Goal: Task Accomplishment & Management: Manage account settings

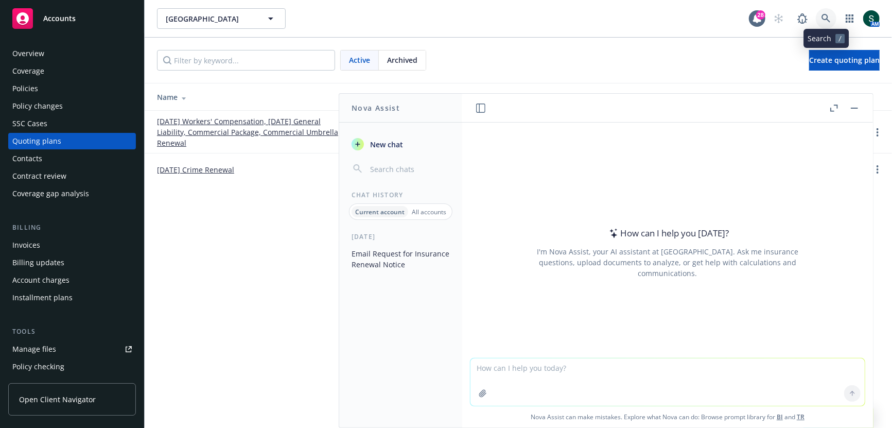
click at [820, 13] on link at bounding box center [825, 18] width 21 height 21
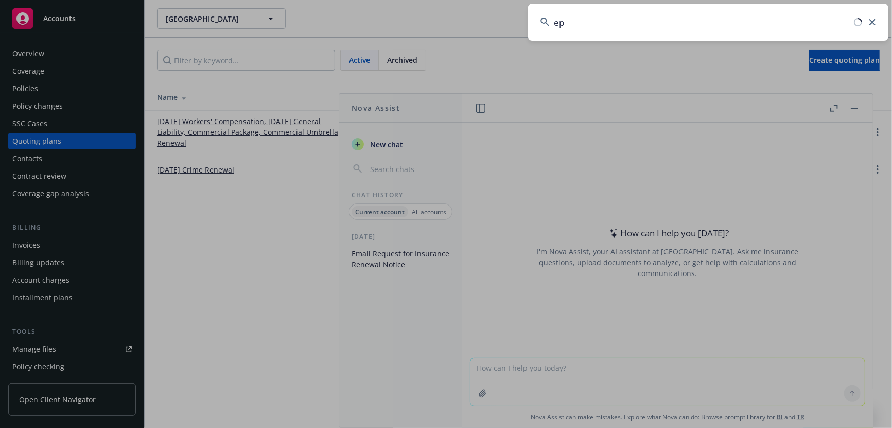
type input "e"
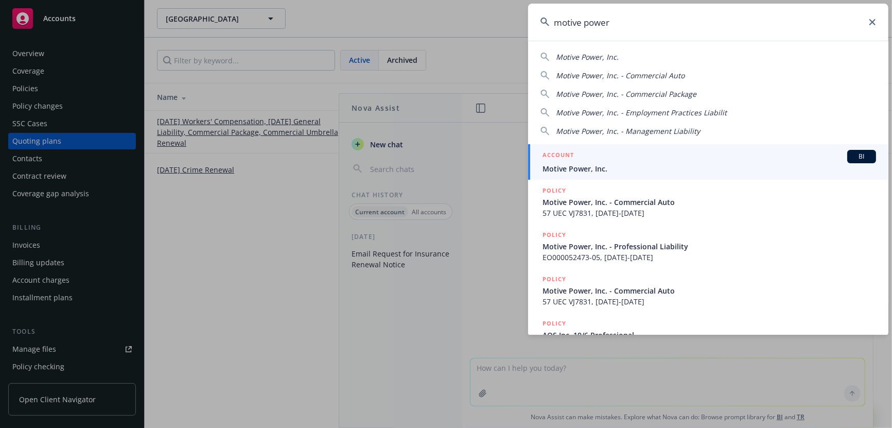
type input "motive power"
click at [582, 164] on span "Motive Power, Inc." at bounding box center [708, 168] width 333 height 11
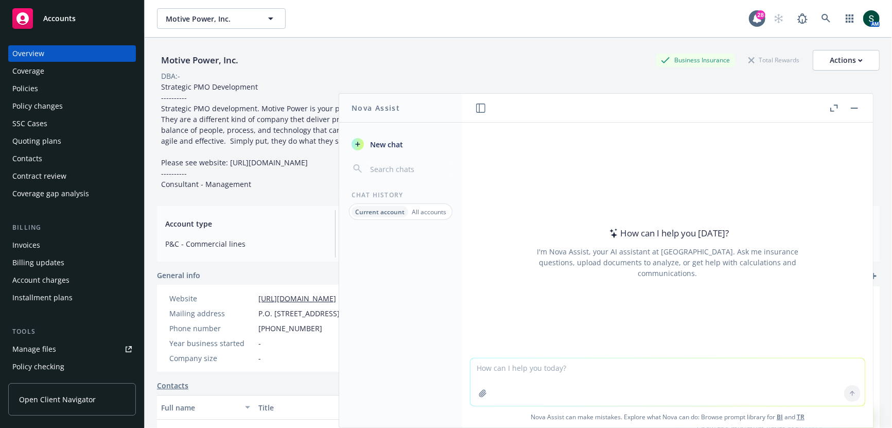
click at [246, 128] on span "Strategic PMO Development ---------- Strategic PMO development. Motive Power is…" at bounding box center [387, 135] width 453 height 107
click at [853, 106] on button "button" at bounding box center [854, 108] width 12 height 12
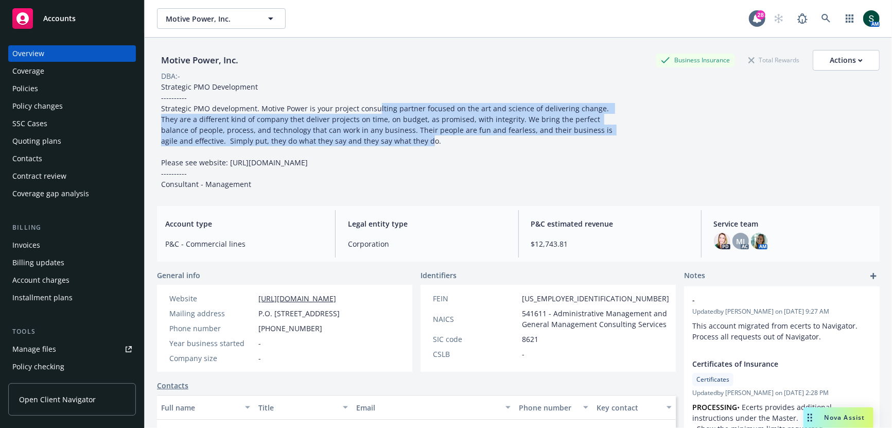
drag, startPoint x: 393, startPoint y: 141, endPoint x: 375, endPoint y: 110, distance: 36.0
click at [375, 110] on span "Strategic PMO Development ---------- Strategic PMO development. Motive Power is…" at bounding box center [387, 135] width 453 height 107
click at [379, 109] on span "Strategic PMO Development ---------- Strategic PMO development. Motive Power is…" at bounding box center [387, 135] width 453 height 107
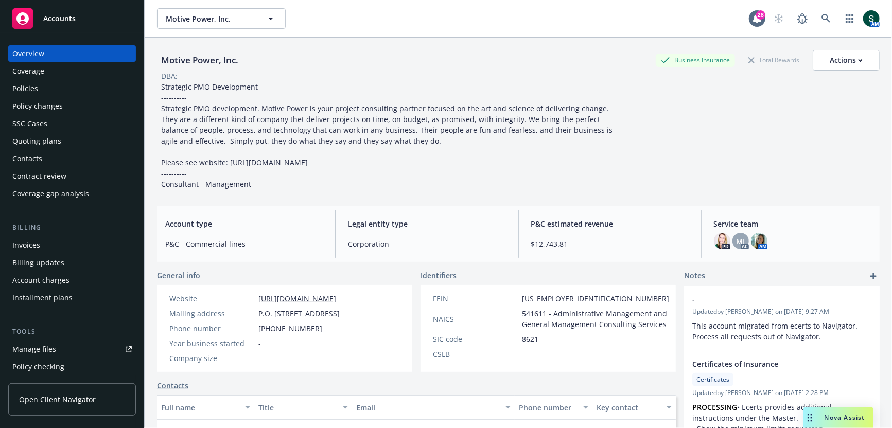
click at [40, 145] on div "Quoting plans" at bounding box center [36, 141] width 49 height 16
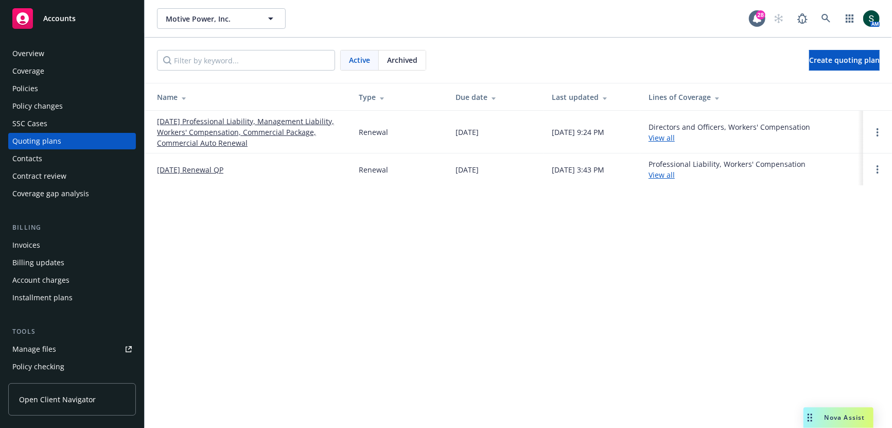
click at [264, 119] on link "10/01/25 Professional Liability, Management Liability, Workers' Compensation, C…" at bounding box center [249, 132] width 185 height 32
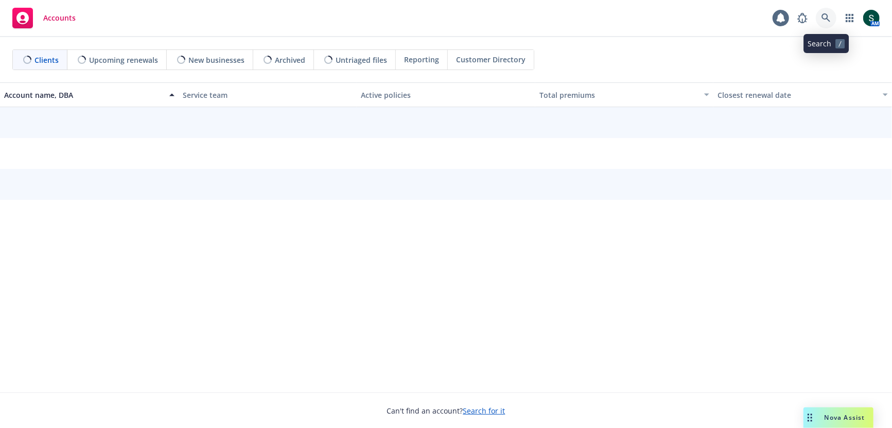
click at [818, 19] on link at bounding box center [825, 18] width 21 height 21
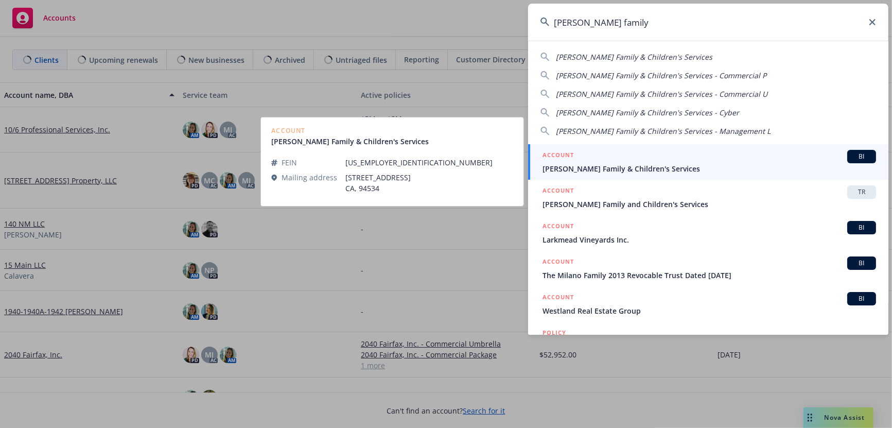
type input "solano family"
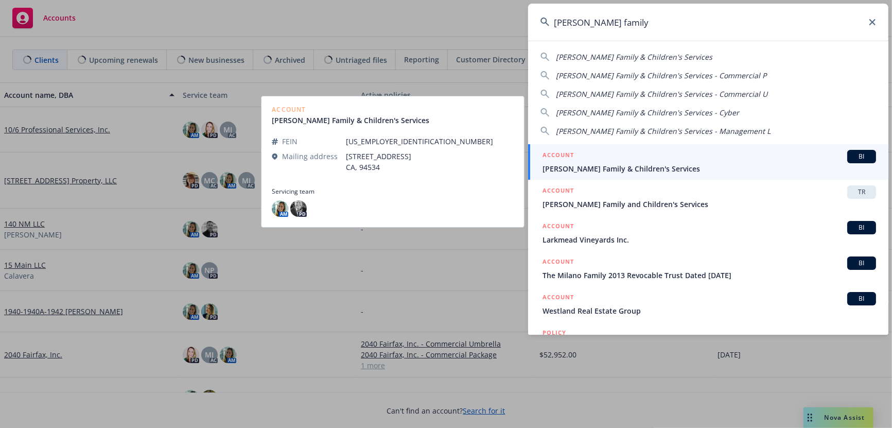
click at [605, 168] on span "Solano Family & Children's Services" at bounding box center [708, 168] width 333 height 11
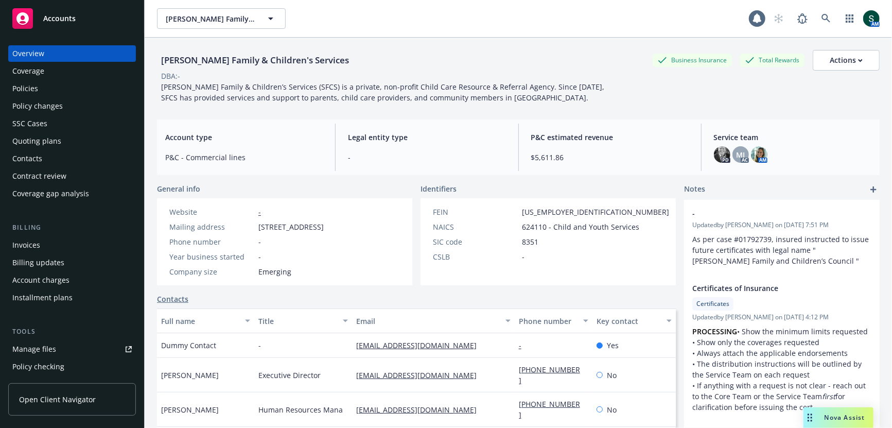
click at [47, 88] on div "Policies" at bounding box center [71, 88] width 119 height 16
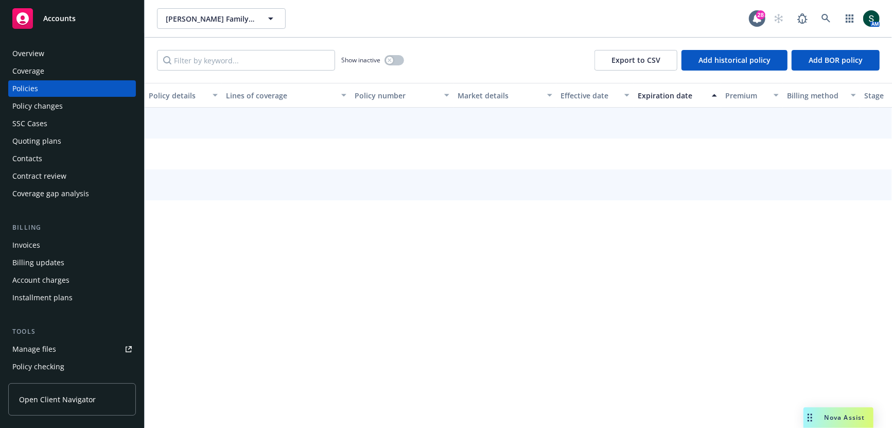
click at [82, 49] on div "Overview" at bounding box center [71, 53] width 119 height 16
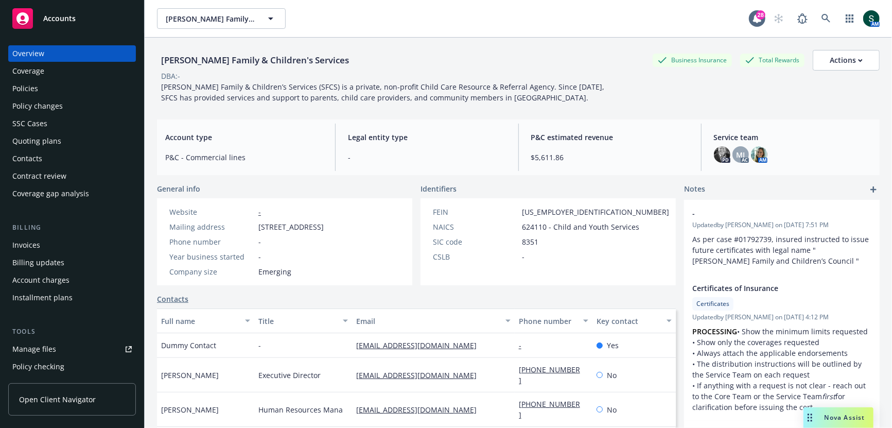
click at [83, 93] on div "Policies" at bounding box center [71, 88] width 119 height 16
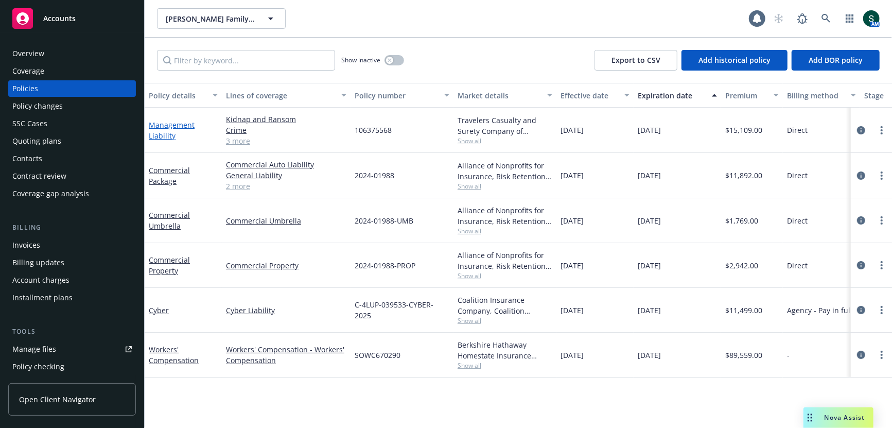
click at [162, 128] on link "Management Liability" at bounding box center [172, 130] width 46 height 21
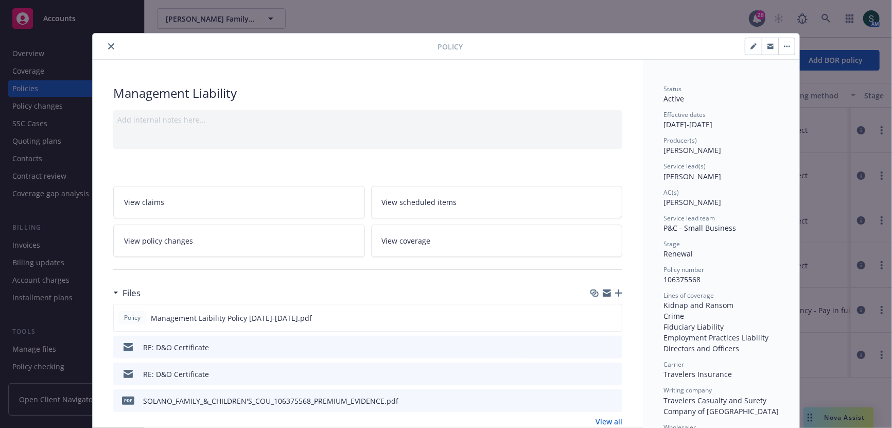
scroll to position [44, 0]
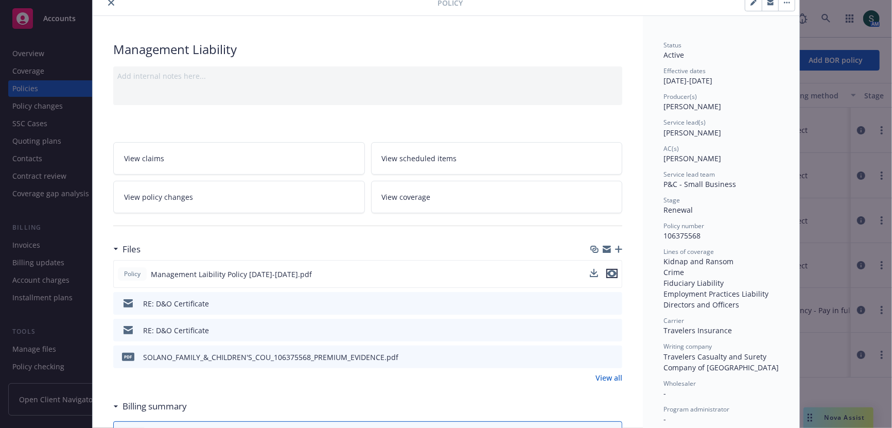
click at [613, 271] on icon "preview file" at bounding box center [611, 273] width 9 height 7
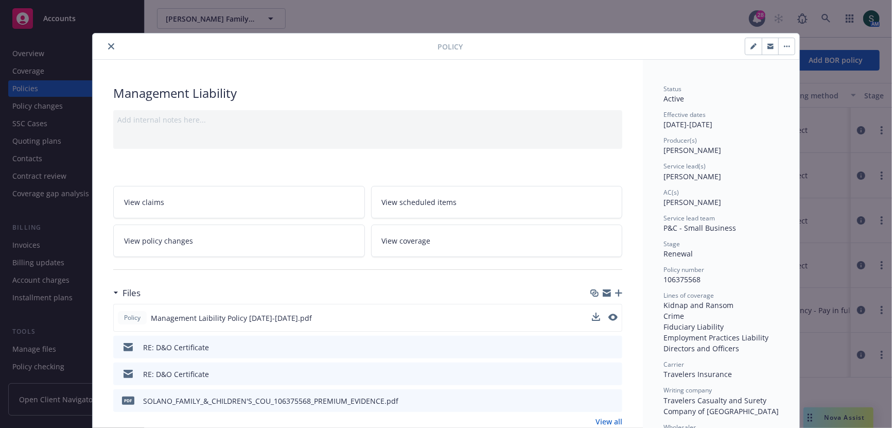
click at [112, 43] on icon "close" at bounding box center [111, 46] width 6 height 6
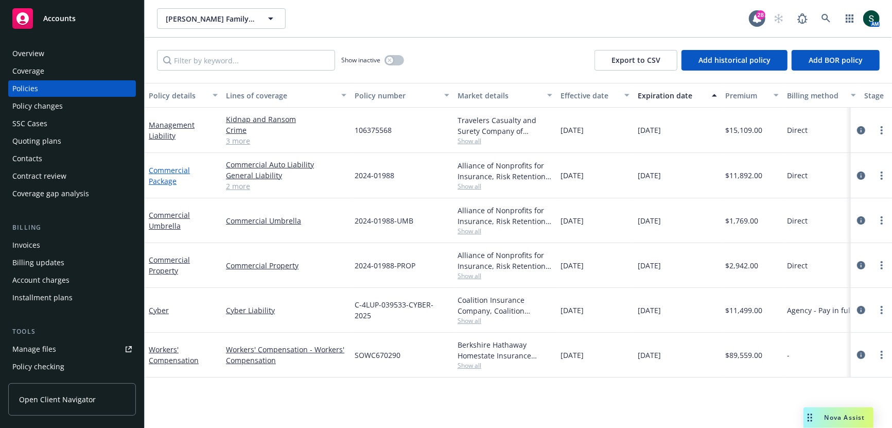
click at [166, 166] on link "Commercial Package" at bounding box center [169, 175] width 41 height 21
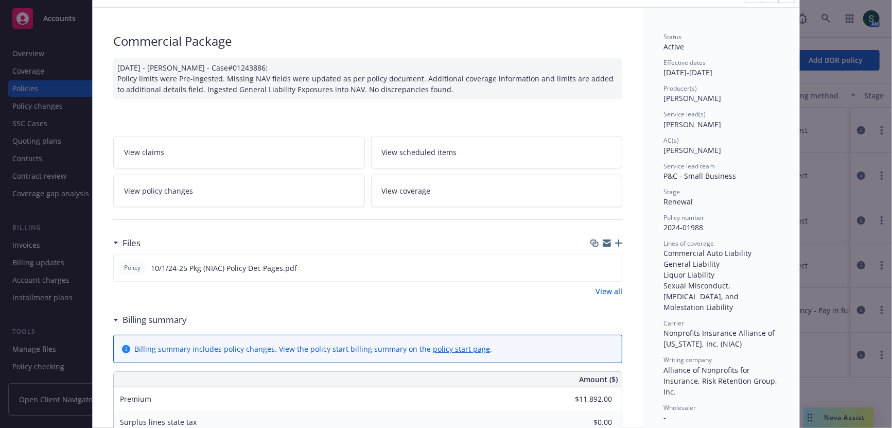
scroll to position [54, 0]
click at [614, 262] on icon "preview file" at bounding box center [611, 265] width 9 height 7
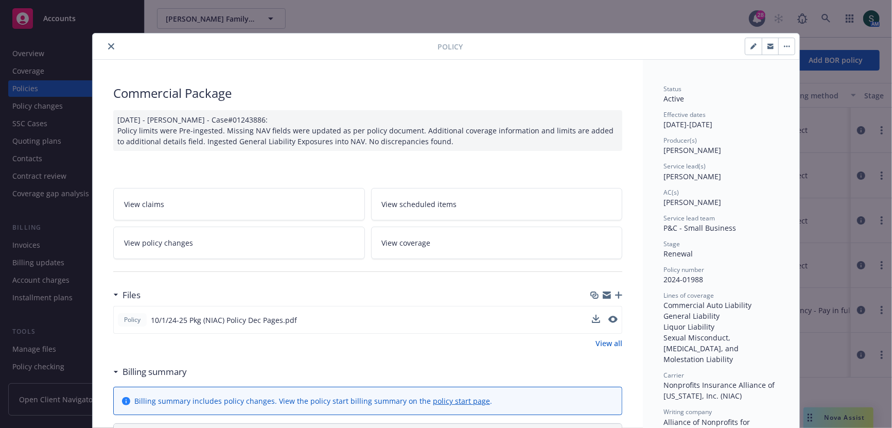
click at [113, 43] on icon "close" at bounding box center [111, 46] width 6 height 6
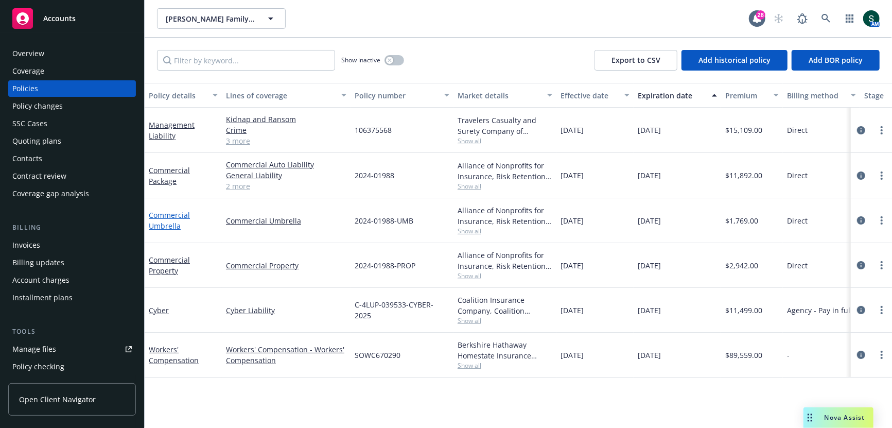
click at [166, 217] on link "Commercial Umbrella" at bounding box center [169, 220] width 41 height 21
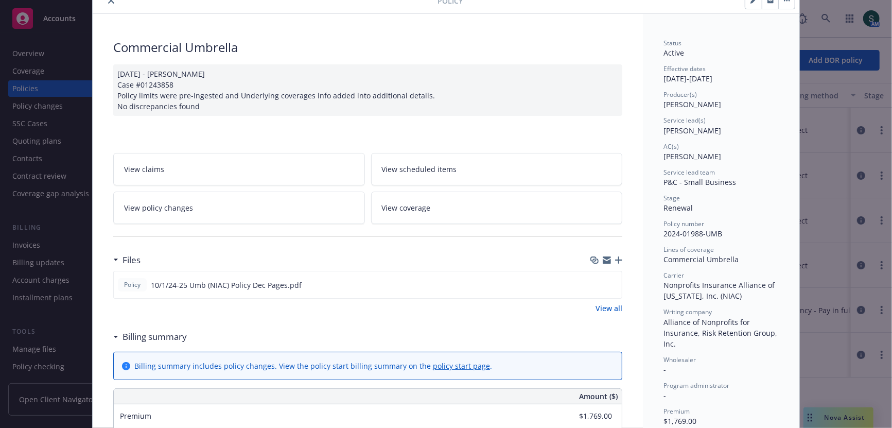
scroll to position [62, 0]
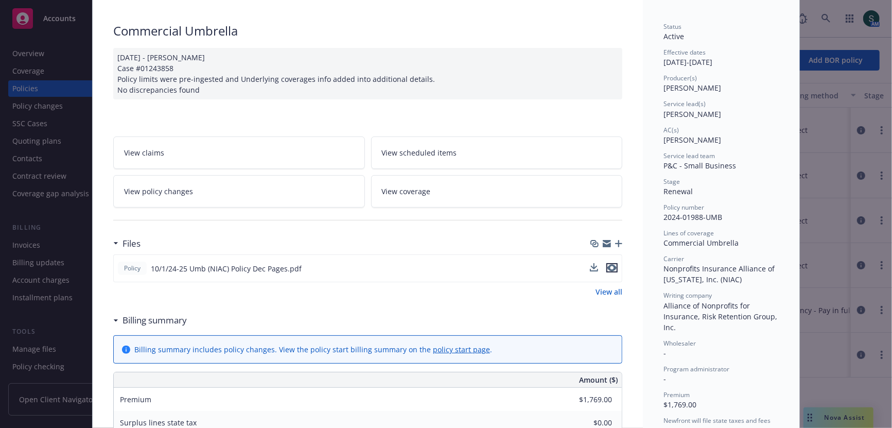
click at [614, 265] on icon "preview file" at bounding box center [611, 267] width 9 height 7
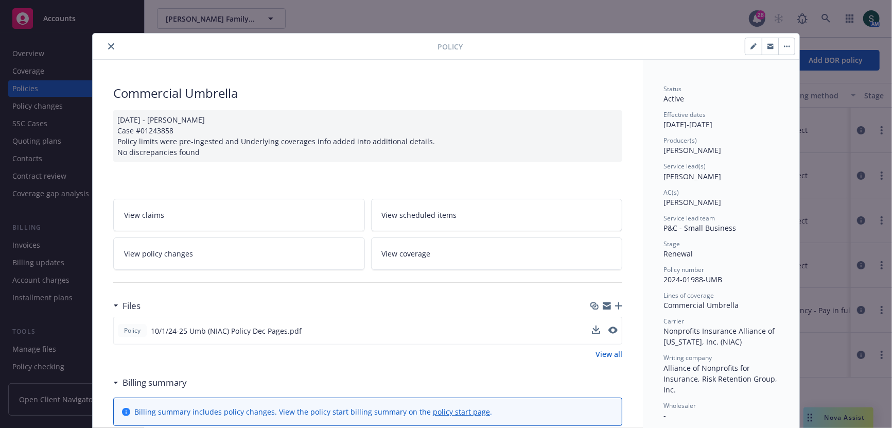
click at [116, 47] on button "close" at bounding box center [111, 46] width 12 height 12
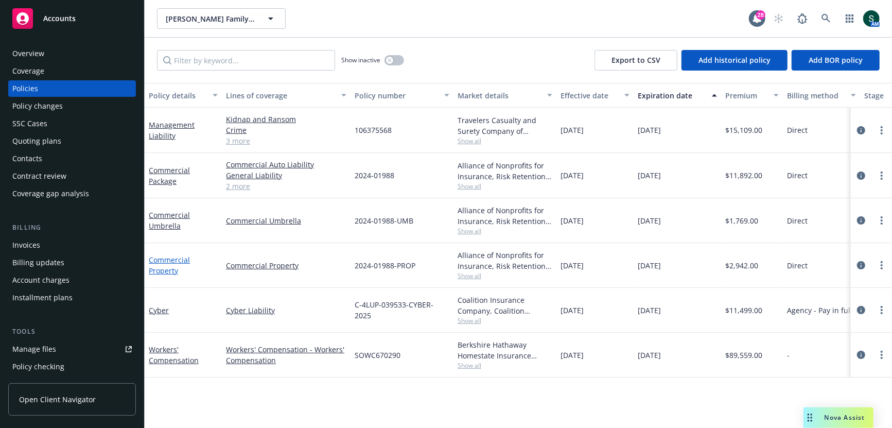
click at [167, 259] on link "Commercial Property" at bounding box center [169, 265] width 41 height 21
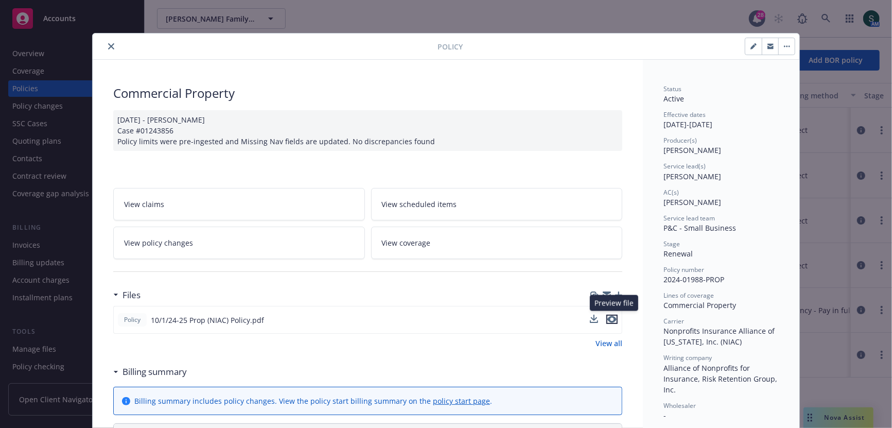
click at [612, 318] on icon "preview file" at bounding box center [611, 318] width 9 height 7
click at [107, 46] on button "close" at bounding box center [111, 46] width 12 height 12
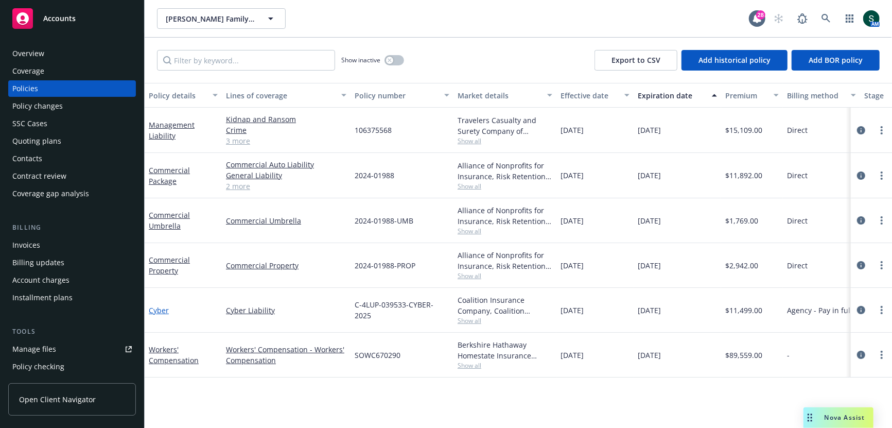
click at [157, 310] on link "Cyber" at bounding box center [159, 310] width 20 height 10
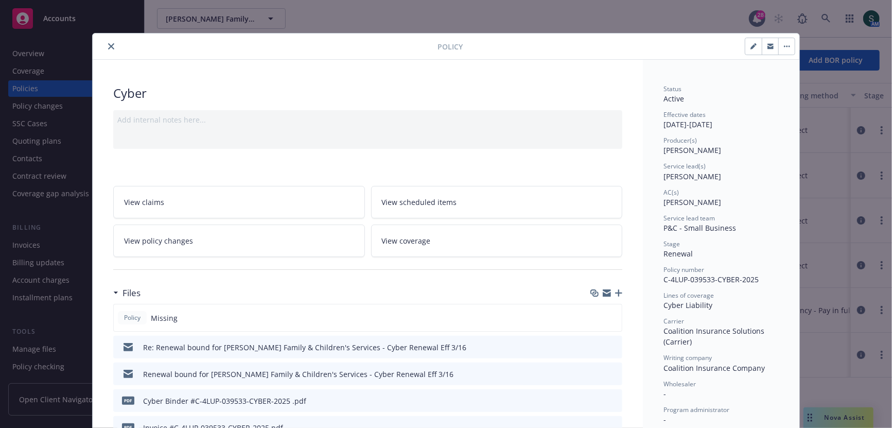
scroll to position [26, 0]
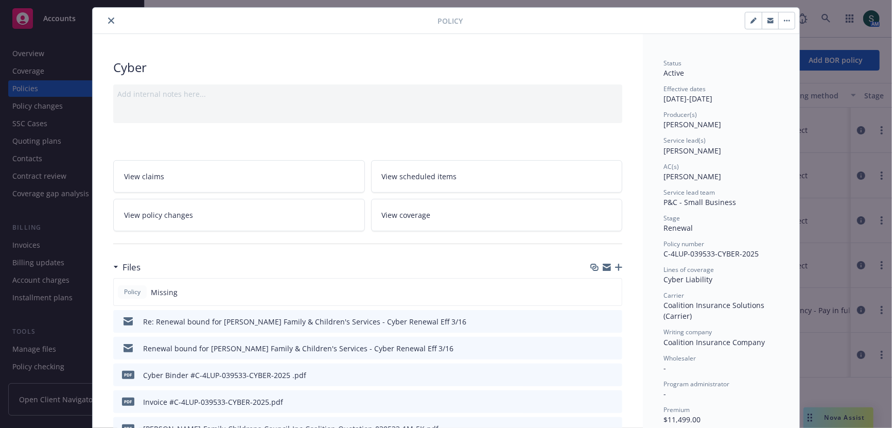
click at [616, 369] on button "preview file" at bounding box center [612, 373] width 11 height 9
click at [113, 19] on icon "close" at bounding box center [111, 20] width 6 height 6
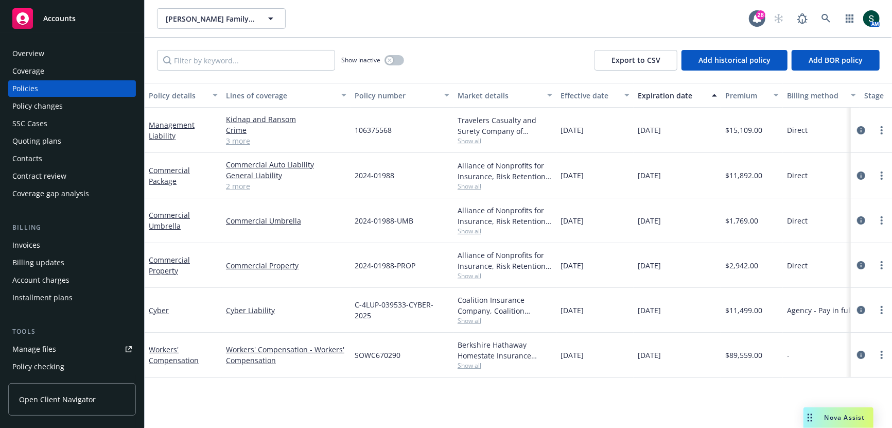
click at [166, 353] on div "Workers' Compensation" at bounding box center [183, 355] width 69 height 22
click at [162, 345] on link "Workers' Compensation" at bounding box center [174, 354] width 50 height 21
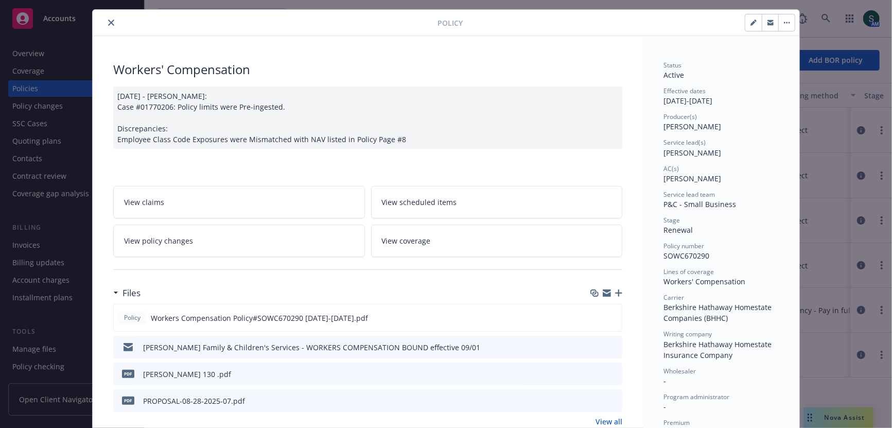
scroll to position [31, 0]
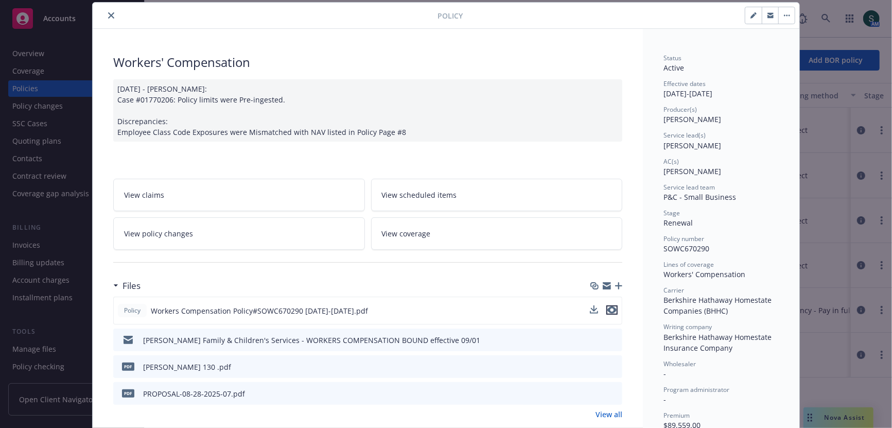
click at [610, 306] on icon "preview file" at bounding box center [611, 309] width 9 height 7
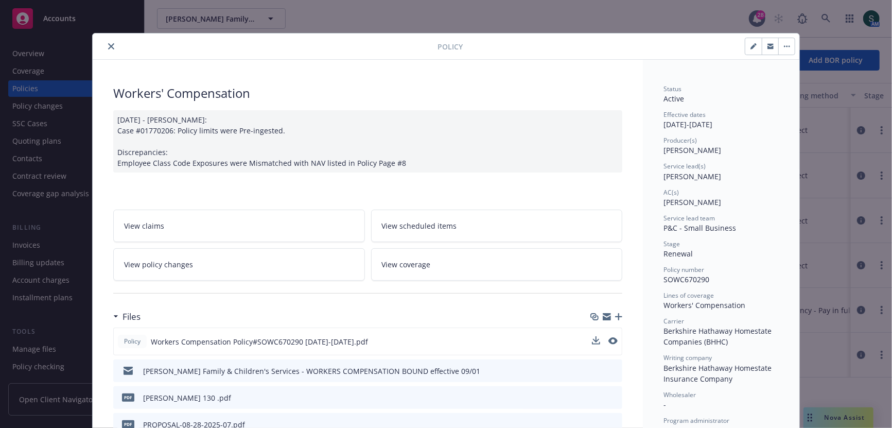
click at [108, 46] on icon "close" at bounding box center [111, 46] width 6 height 6
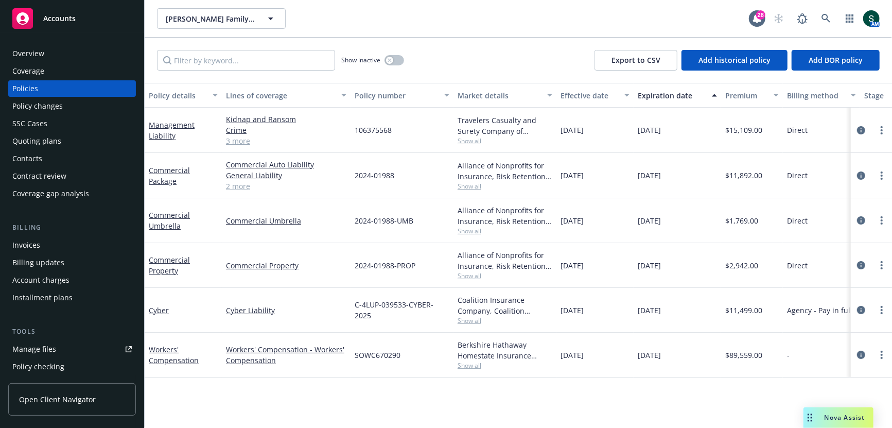
click at [36, 53] on div "Overview" at bounding box center [28, 53] width 32 height 16
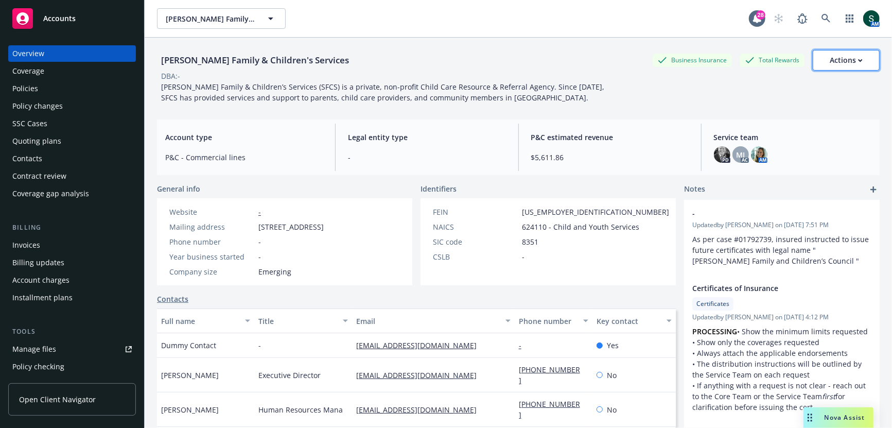
click at [858, 64] on div "Actions" at bounding box center [845, 60] width 33 height 20
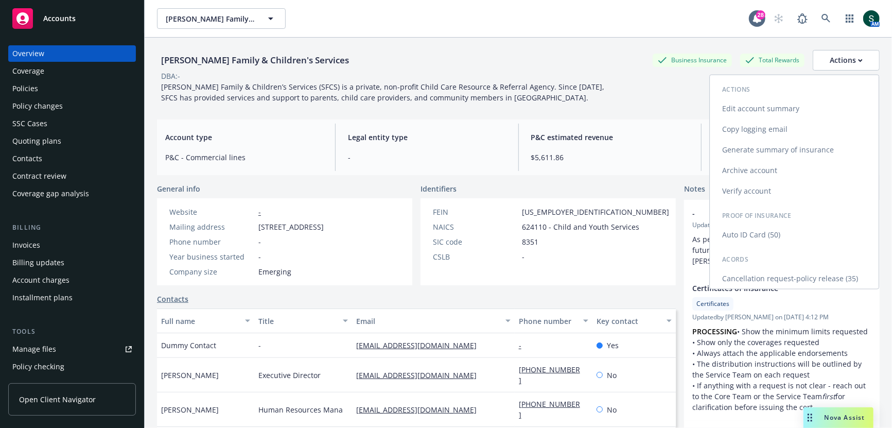
click at [798, 111] on link "Edit account summary" at bounding box center [793, 108] width 169 height 21
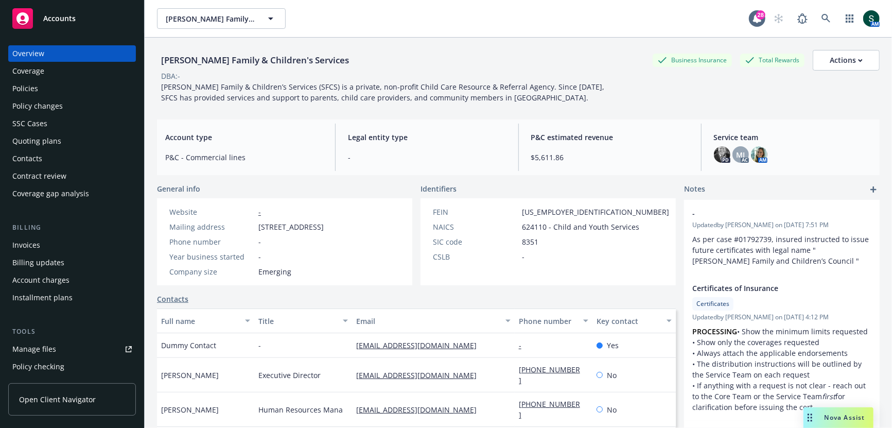
select select "US"
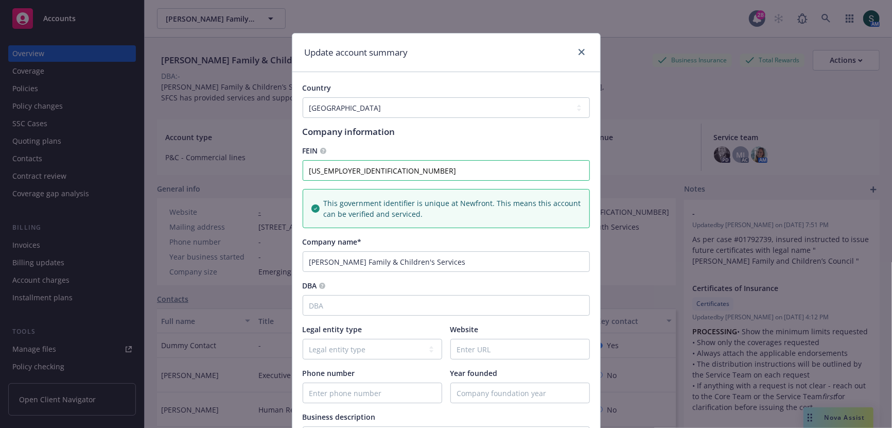
scroll to position [17, 0]
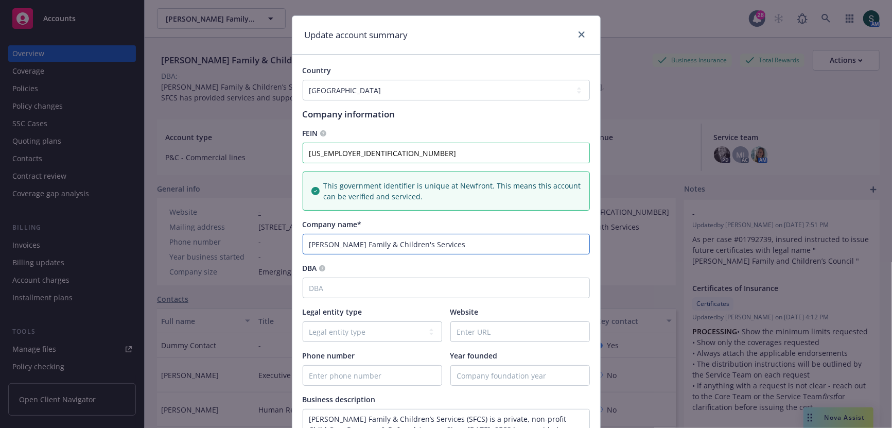
drag, startPoint x: 399, startPoint y: 240, endPoint x: 442, endPoint y: 242, distance: 43.2
click at [442, 242] on input "Solano Family & Children's Services" at bounding box center [445, 244] width 287 height 21
paste input "Council"
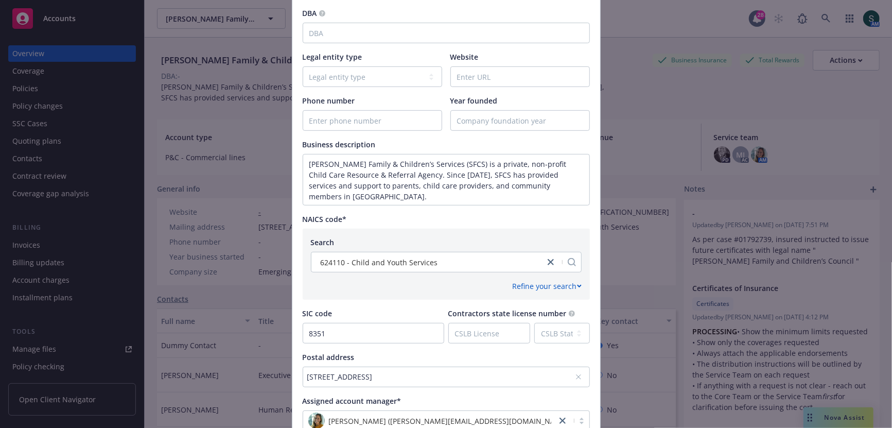
scroll to position [407, 0]
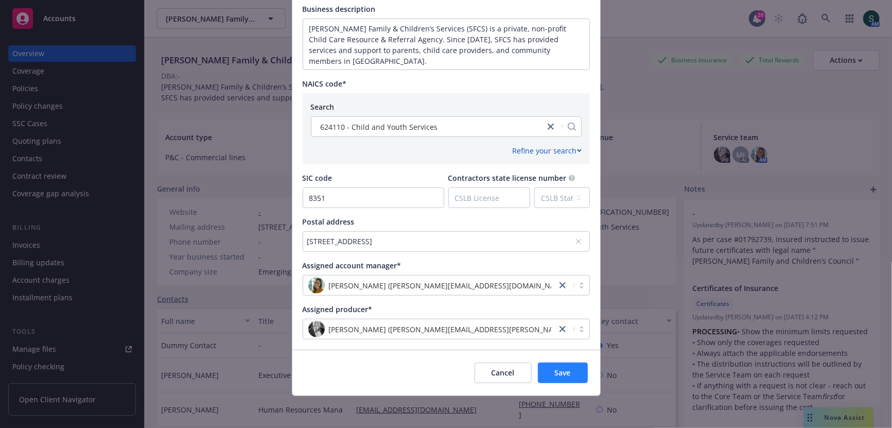
type input "Solano Family & Children's Council"
click at [565, 373] on span "Save" at bounding box center [563, 372] width 16 height 10
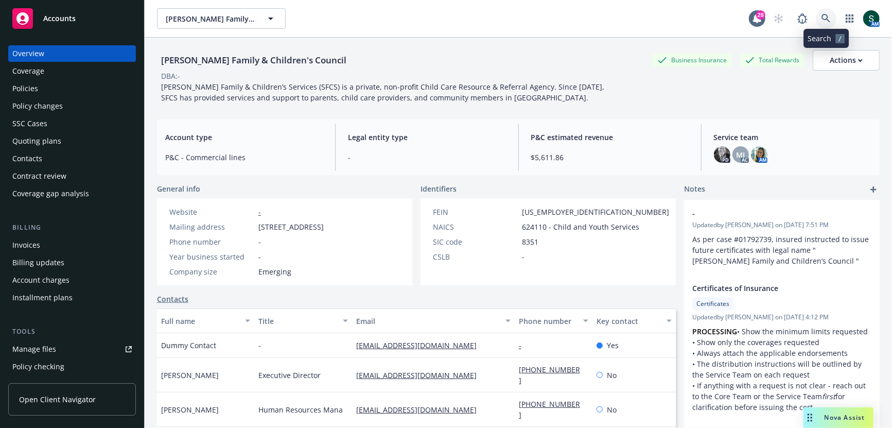
click at [830, 17] on icon at bounding box center [825, 18] width 9 height 9
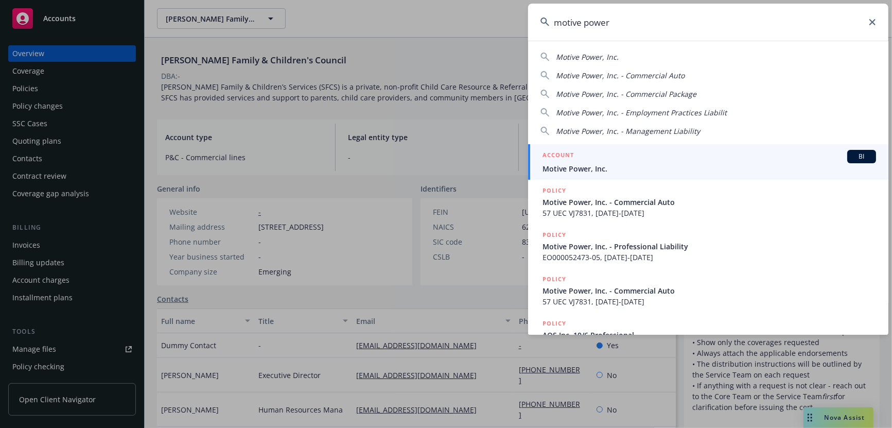
type input "motive power"
click at [600, 161] on div "ACCOUNT BI" at bounding box center [708, 156] width 333 height 13
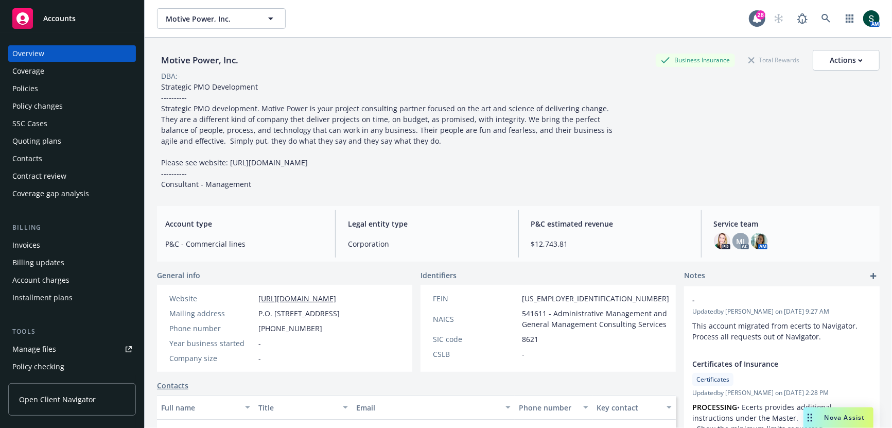
click at [44, 86] on div "Policies" at bounding box center [71, 88] width 119 height 16
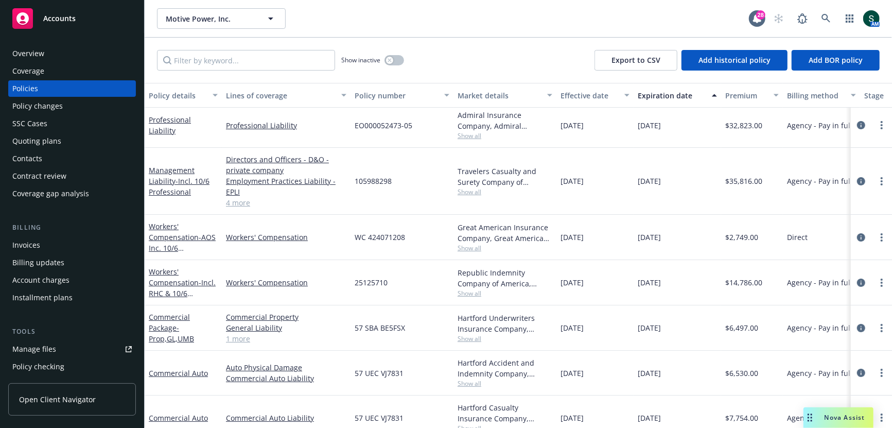
scroll to position [5, 0]
click at [163, 171] on link "Management Liability - Incl. 10/6 Professional" at bounding box center [179, 180] width 61 height 31
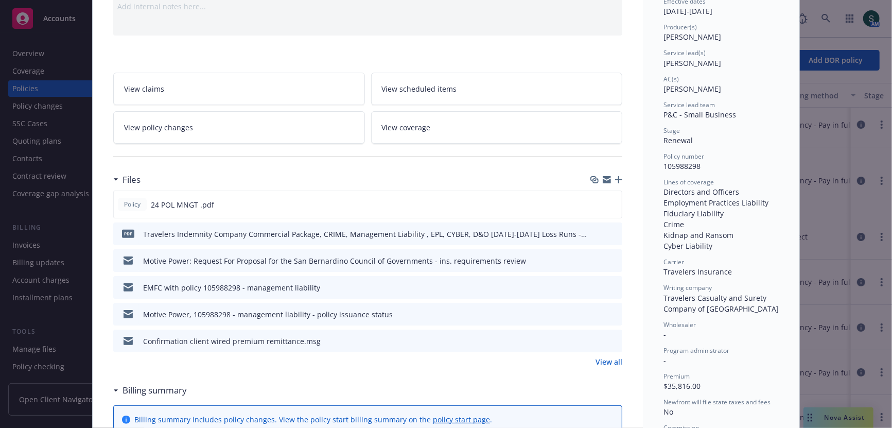
scroll to position [119, 0]
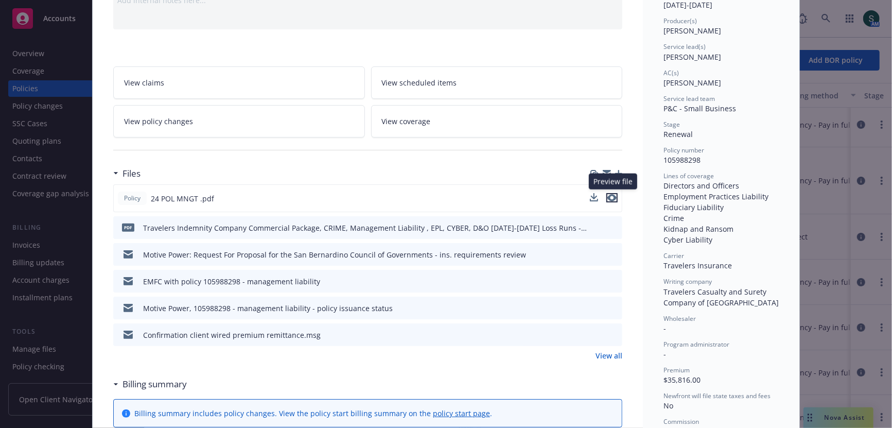
click at [610, 195] on icon "preview file" at bounding box center [611, 197] width 9 height 7
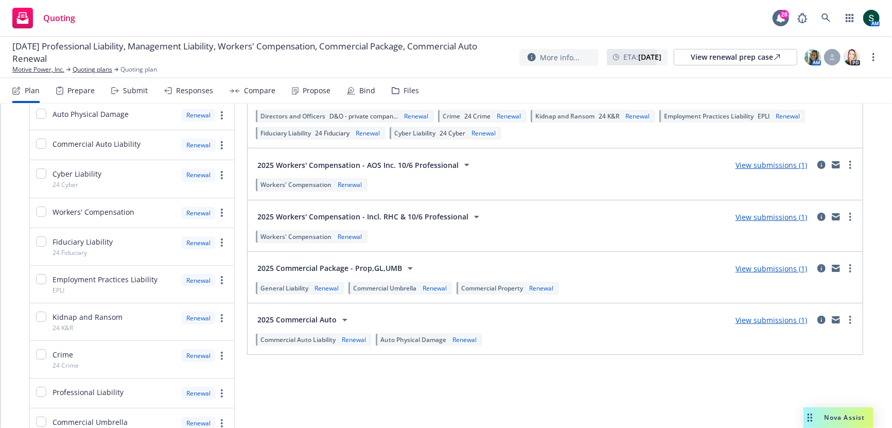
scroll to position [59, 0]
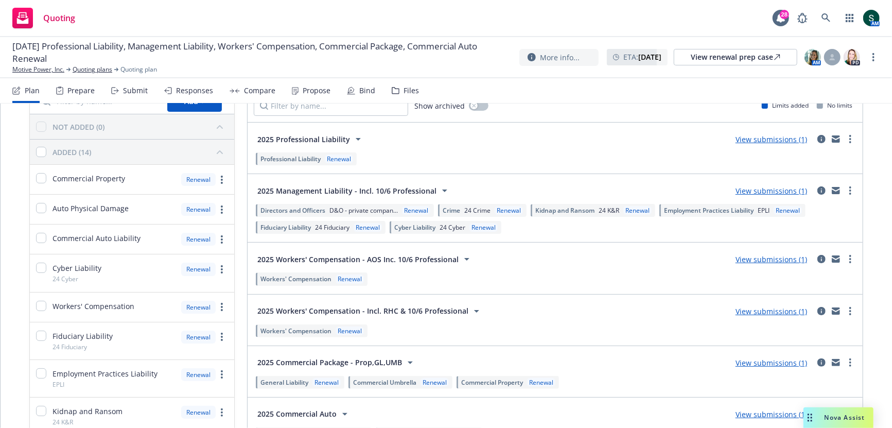
click at [440, 184] on icon at bounding box center [444, 190] width 12 height 12
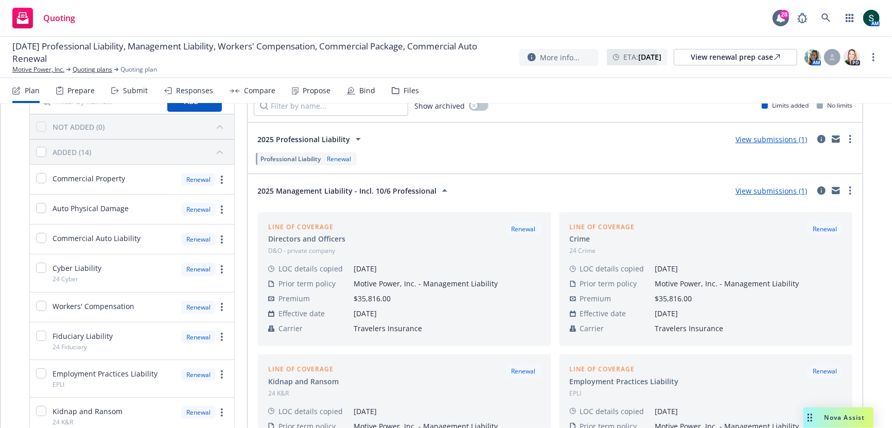
click at [793, 190] on link "View submissions (1)" at bounding box center [771, 191] width 72 height 10
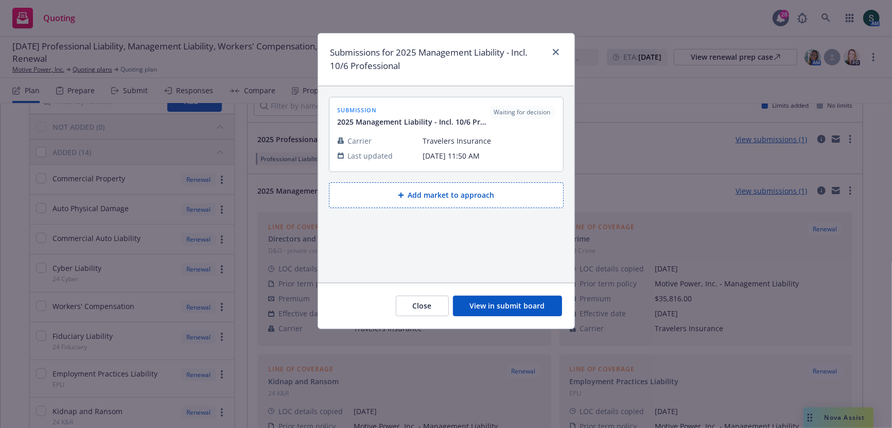
click at [455, 198] on button "Add market to approach" at bounding box center [446, 195] width 235 height 26
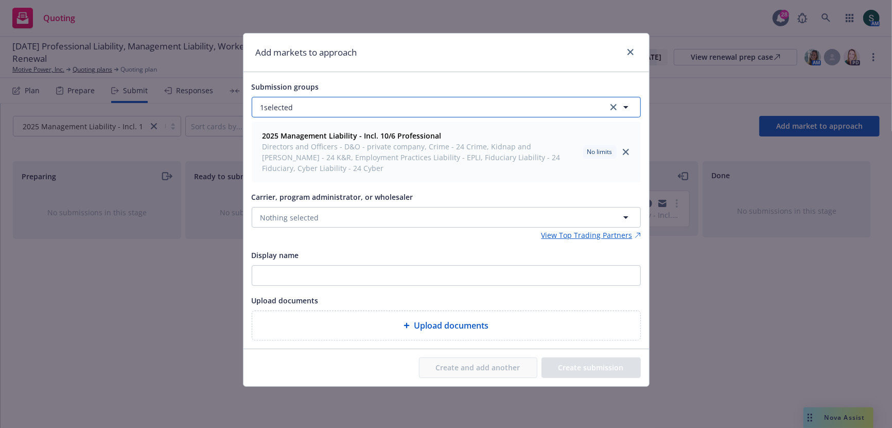
click at [364, 109] on button "1 selected" at bounding box center [446, 107] width 389 height 21
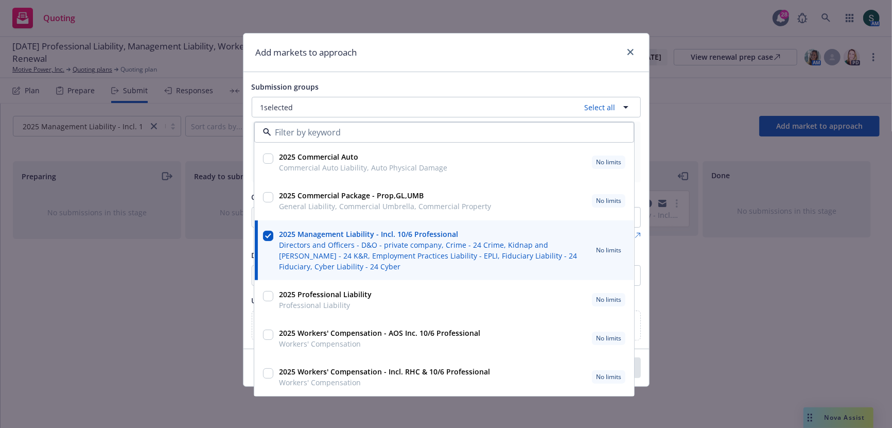
click at [397, 78] on div "Submission groups 1 selected Select all 2025 Commercial Auto Commercial Auto Li…" at bounding box center [445, 210] width 405 height 276
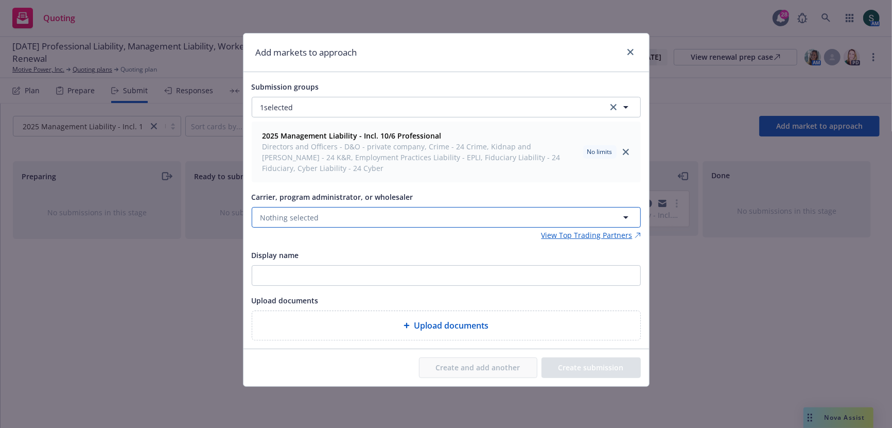
click at [318, 223] on button "Nothing selected" at bounding box center [446, 217] width 389 height 21
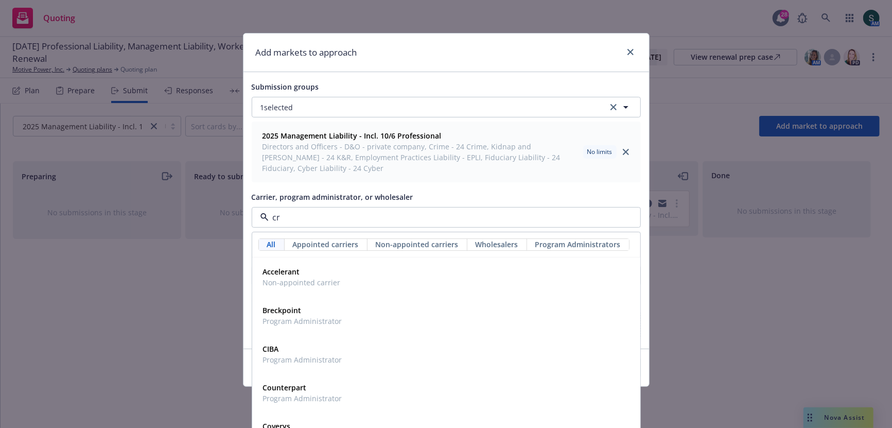
type input "crc"
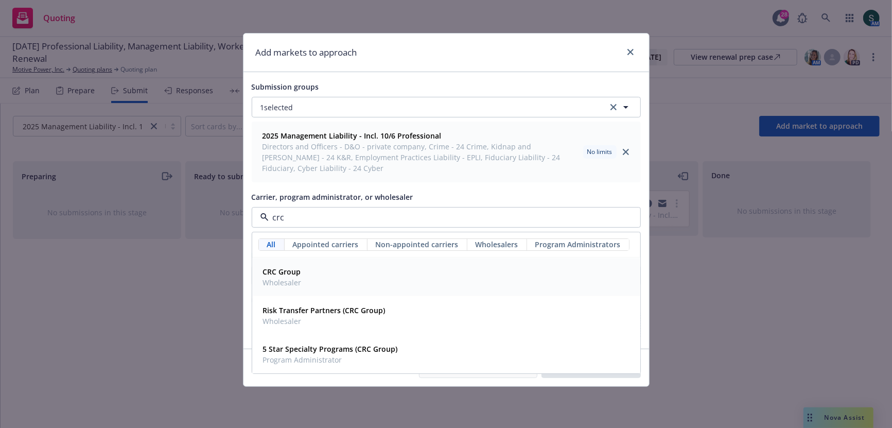
click at [295, 270] on strong "CRC Group" at bounding box center [282, 271] width 38 height 10
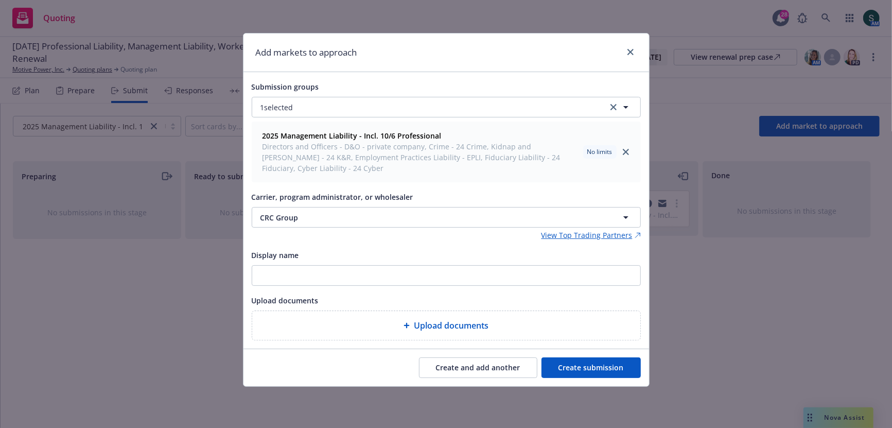
click at [581, 364] on button "Create submission" at bounding box center [590, 367] width 99 height 21
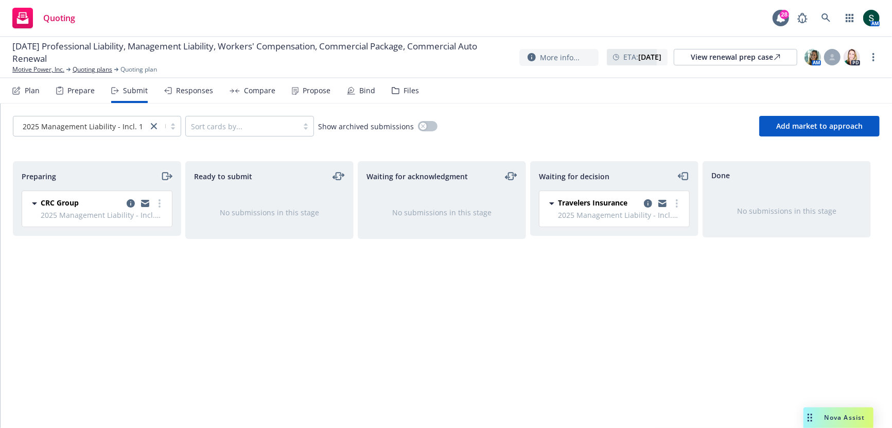
click at [164, 175] on icon "moveRight" at bounding box center [167, 176] width 12 height 12
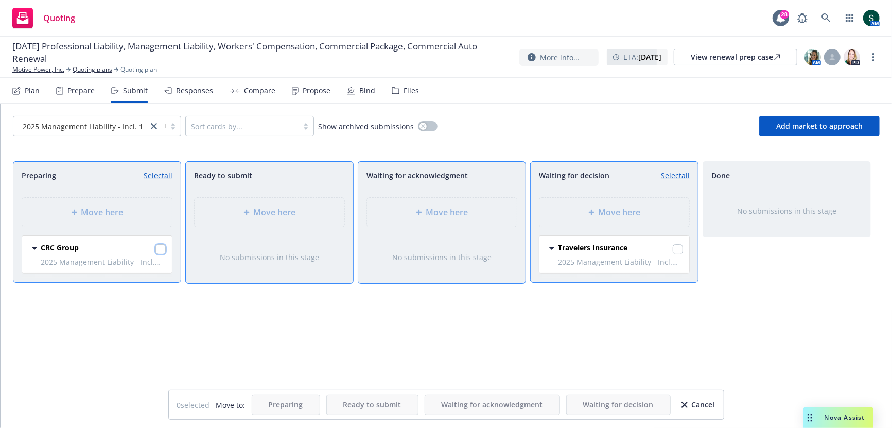
click at [162, 247] on input "checkbox" at bounding box center [160, 249] width 10 height 10
checkbox input "true"
click at [442, 214] on span "Move here" at bounding box center [447, 212] width 42 height 12
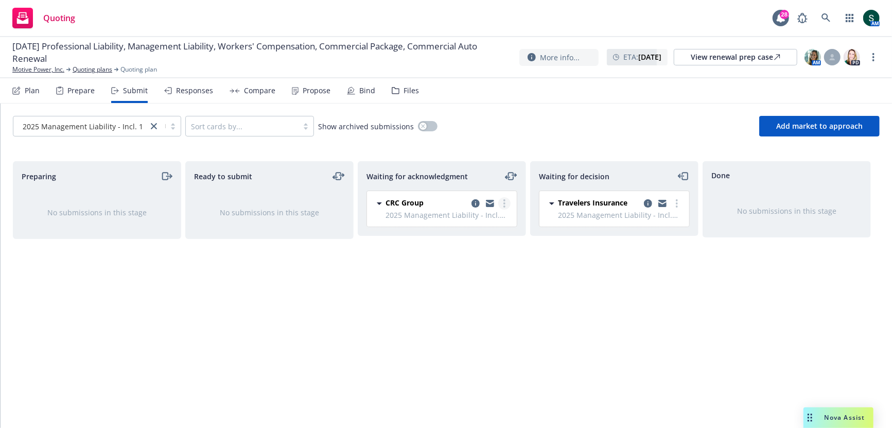
click at [502, 201] on link "more" at bounding box center [504, 203] width 12 height 12
click at [482, 223] on span "Log acknowledgement" at bounding box center [457, 224] width 101 height 10
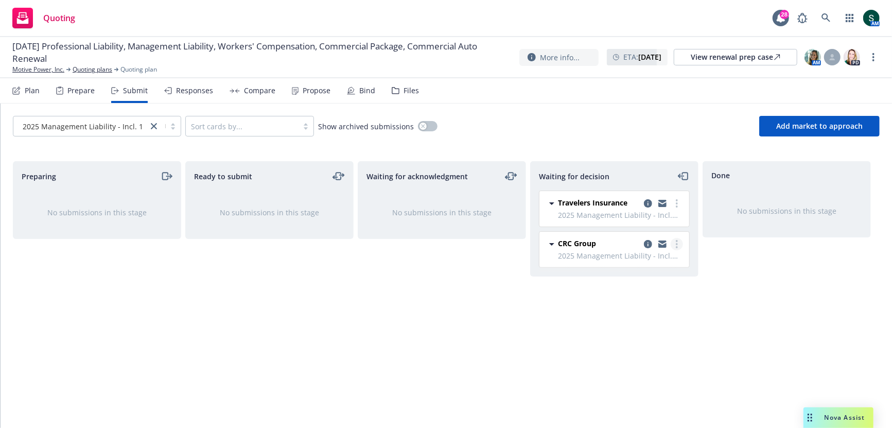
click at [675, 244] on icon "more" at bounding box center [676, 244] width 2 height 8
click at [667, 266] on span "Move back one step" at bounding box center [626, 264] width 93 height 10
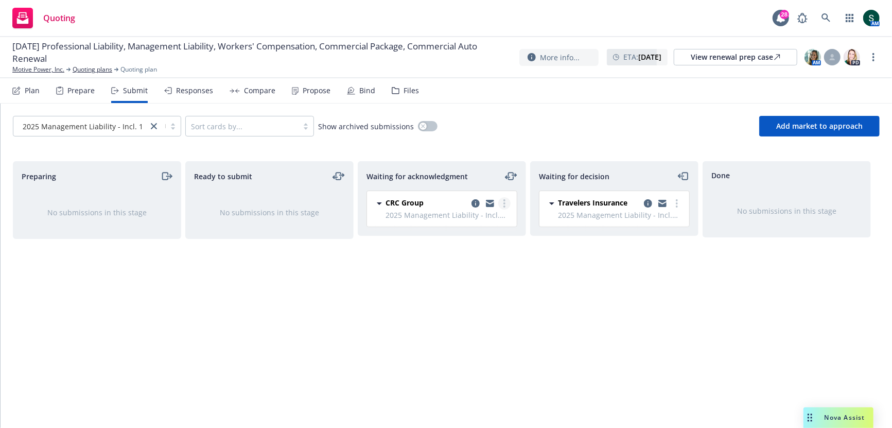
click at [504, 202] on circle "more" at bounding box center [504, 203] width 2 height 2
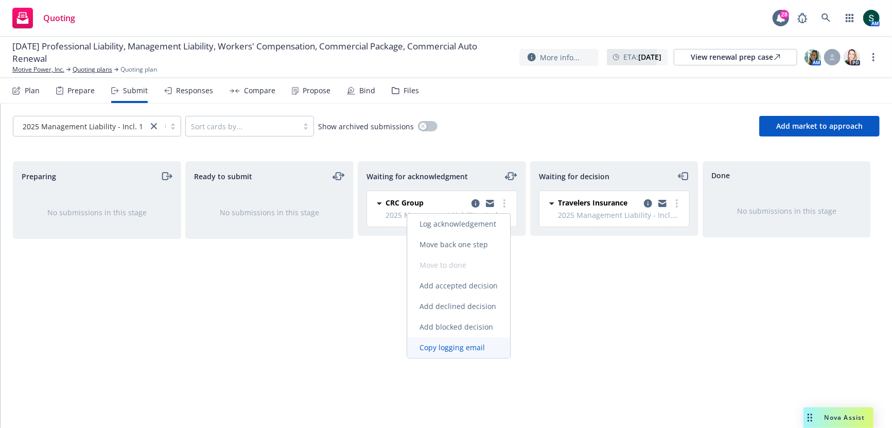
click at [482, 350] on span "Copy logging email" at bounding box center [452, 347] width 90 height 10
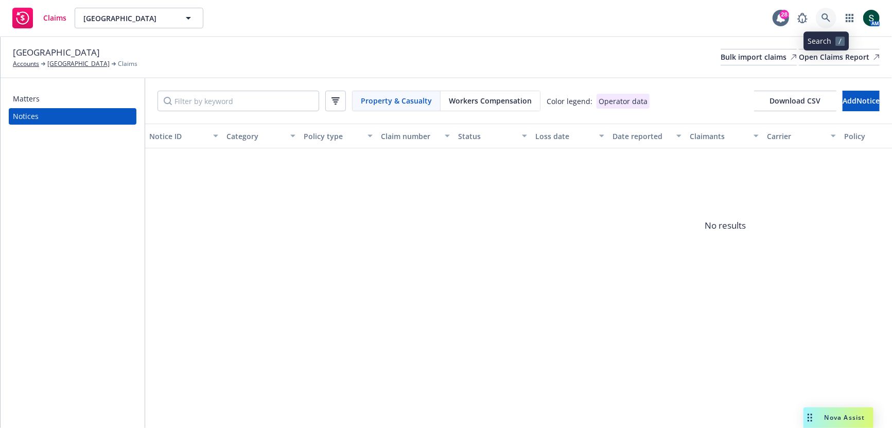
click at [821, 23] on link at bounding box center [825, 18] width 21 height 21
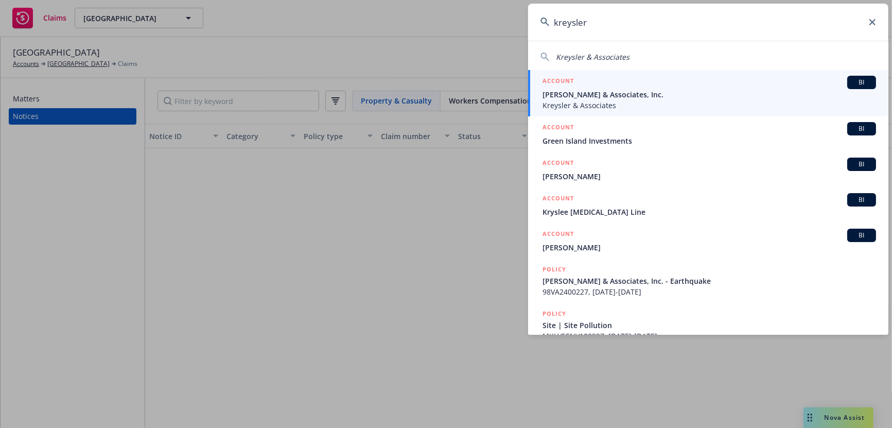
type input "kreysler"
click at [635, 91] on span "[PERSON_NAME] & Associates, Inc." at bounding box center [708, 94] width 333 height 11
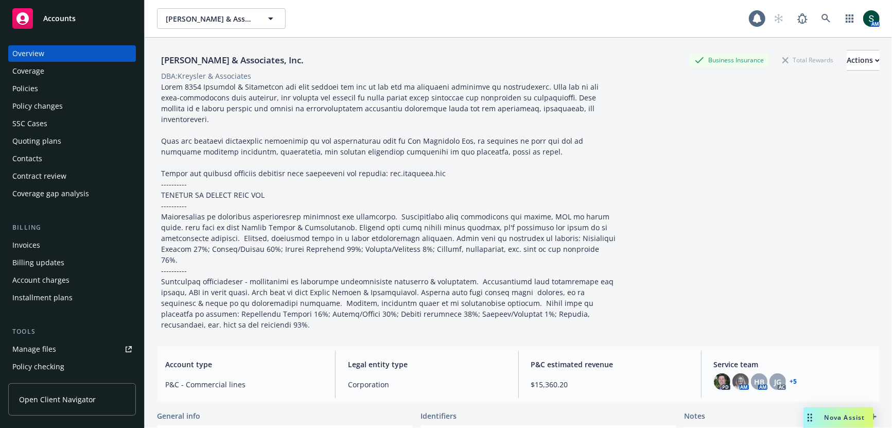
click at [42, 93] on div "Policies" at bounding box center [71, 88] width 119 height 16
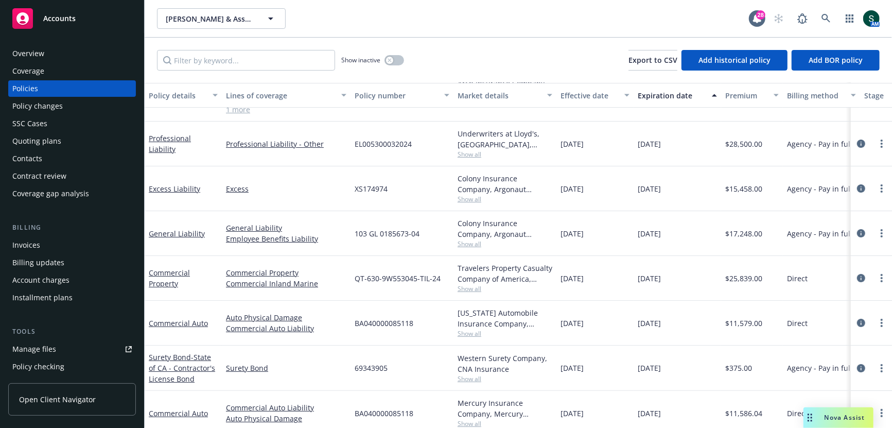
scroll to position [48, 0]
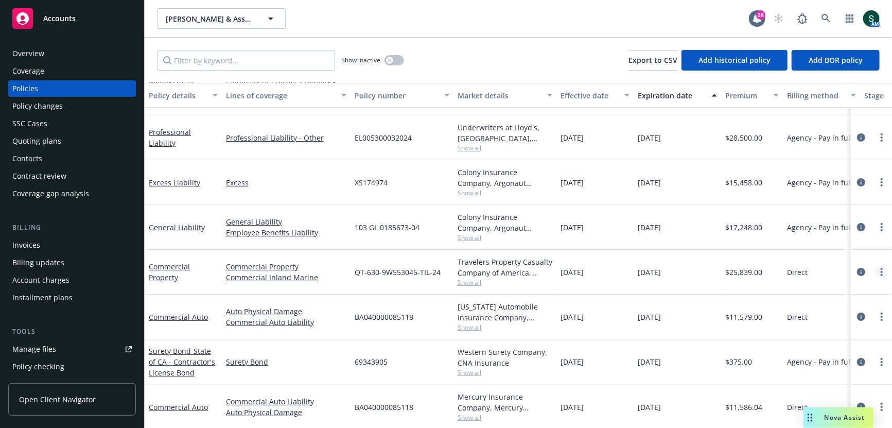
click at [876, 272] on link "more" at bounding box center [881, 271] width 12 height 12
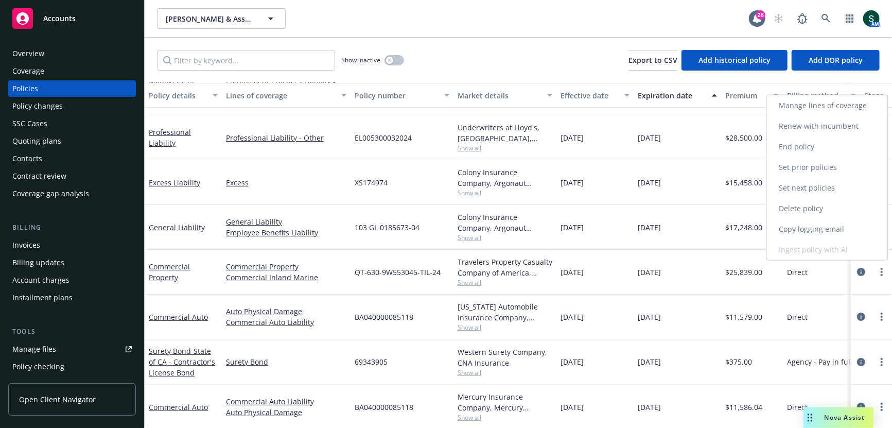
click at [843, 226] on link "Copy logging email" at bounding box center [827, 229] width 121 height 21
